Goal: Browse casually

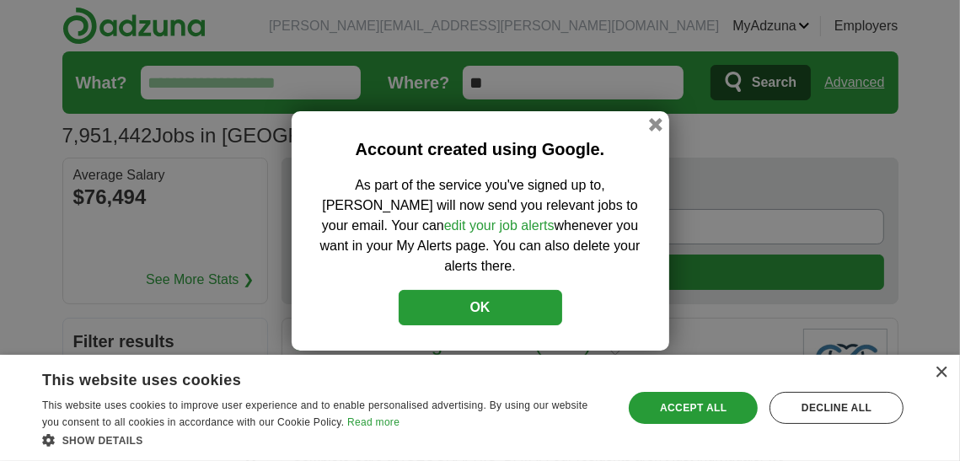
click at [492, 301] on button "OK" at bounding box center [481, 307] width 164 height 35
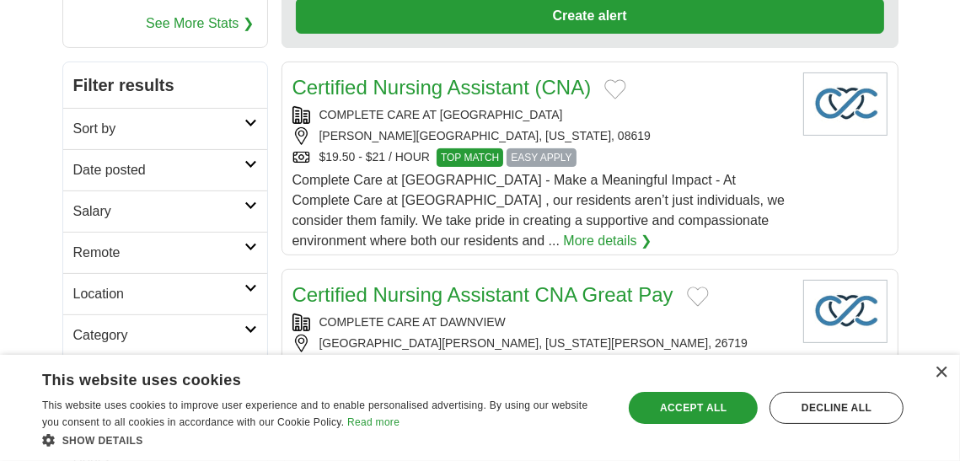
scroll to position [257, 0]
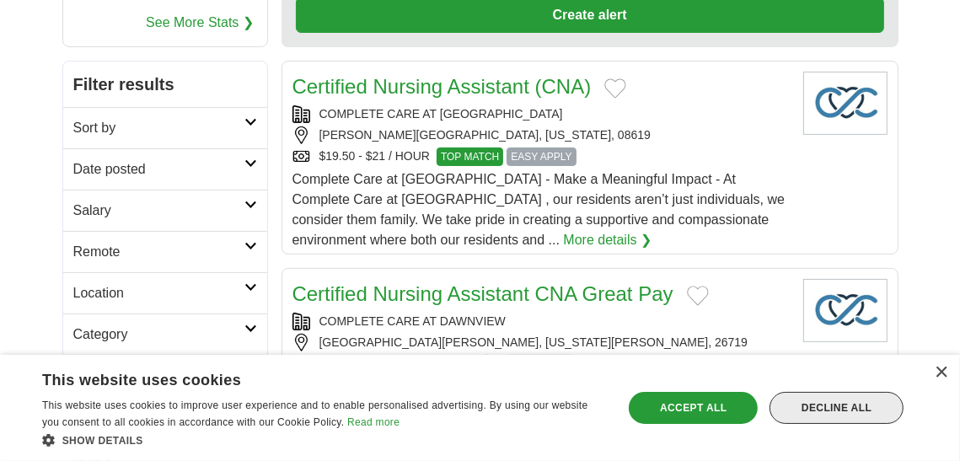
click at [814, 406] on div "Decline all" at bounding box center [837, 408] width 134 height 32
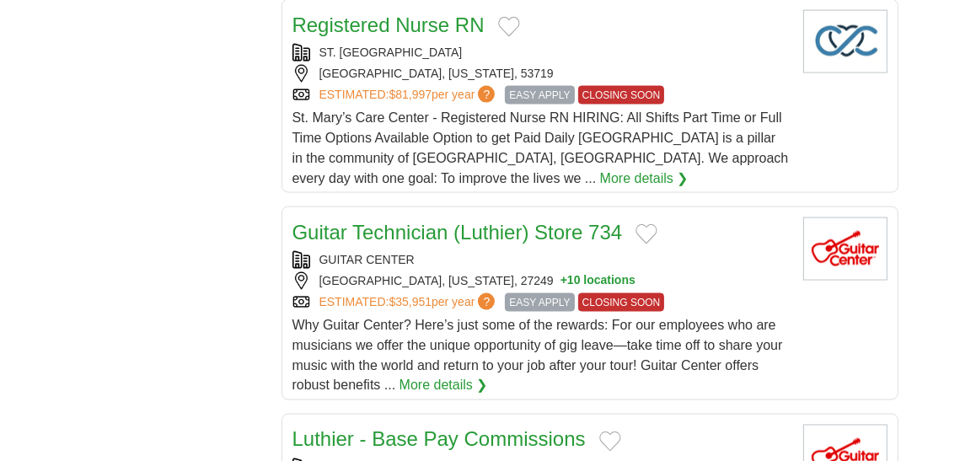
scroll to position [1947, 0]
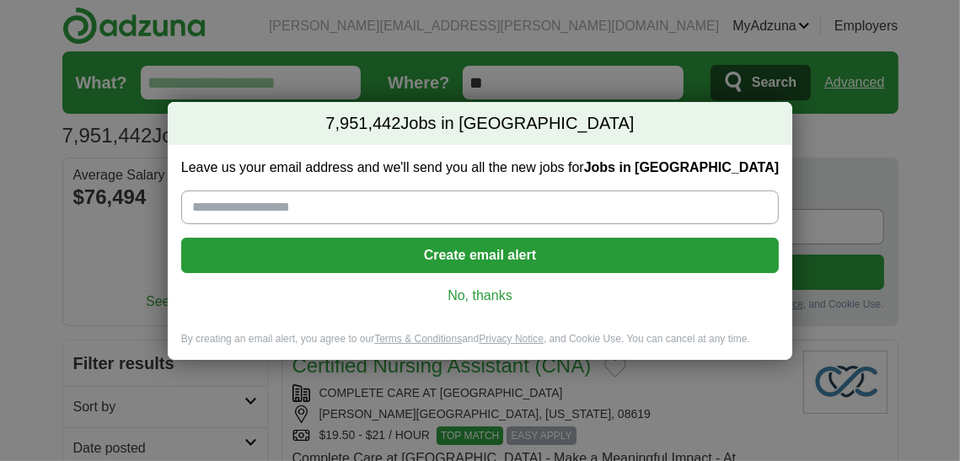
click at [477, 304] on link "No, thanks" at bounding box center [480, 296] width 571 height 19
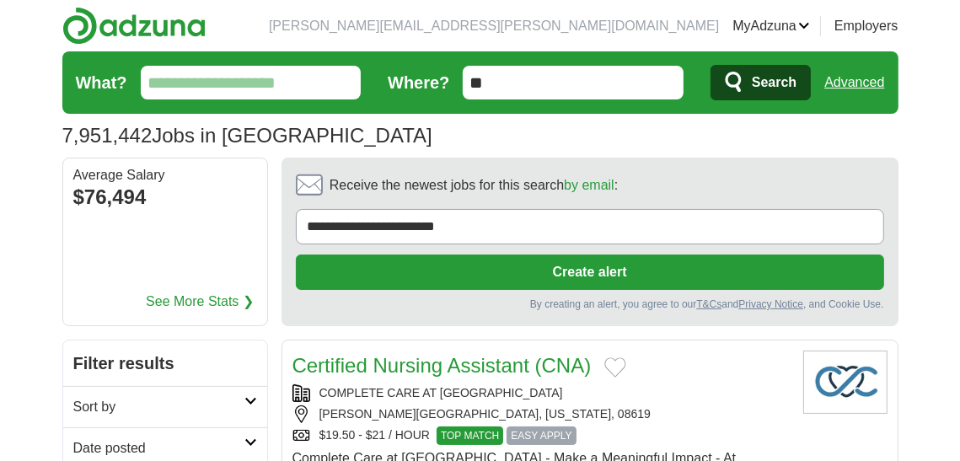
click at [190, 303] on link "See More Stats ❯" at bounding box center [200, 302] width 108 height 20
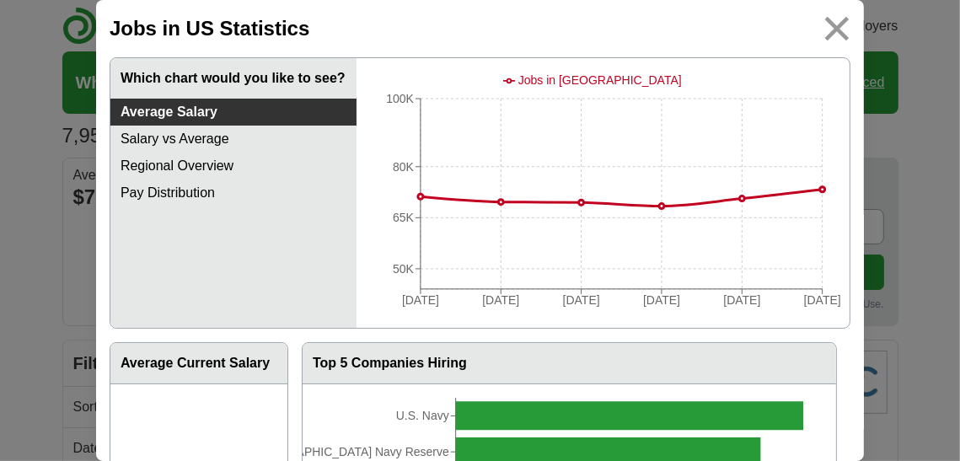
click at [847, 30] on img at bounding box center [838, 29] width 38 height 38
